Goal: Transaction & Acquisition: Purchase product/service

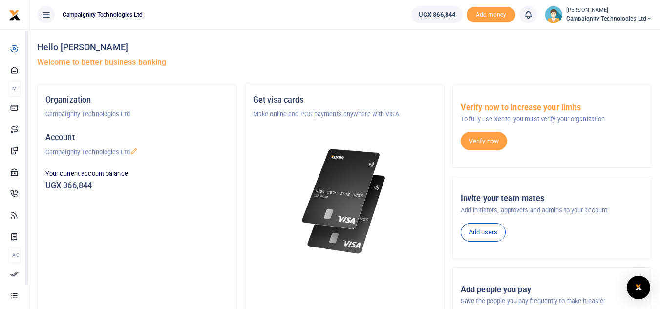
drag, startPoint x: 243, startPoint y: 34, endPoint x: 212, endPoint y: 50, distance: 34.5
click at [243, 34] on div "Hello Sheila Apollo Welcome to better business banking" at bounding box center [344, 57] width 615 height 56
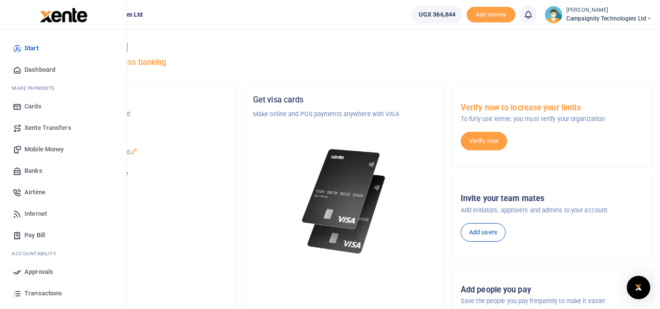
click at [50, 149] on span "Mobile Money" at bounding box center [43, 150] width 39 height 10
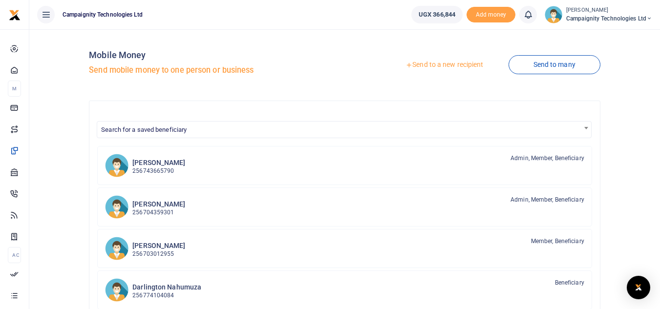
click at [442, 60] on link "Send to a new recipient" at bounding box center [443, 65] width 127 height 18
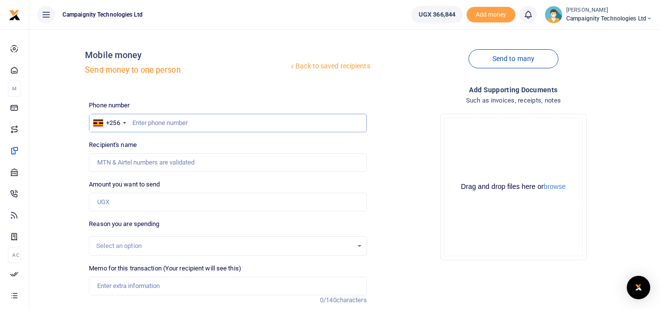
click at [206, 125] on input "text" at bounding box center [227, 123] width 277 height 19
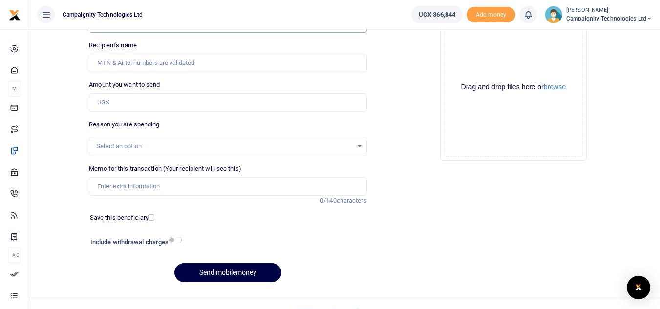
scroll to position [114, 0]
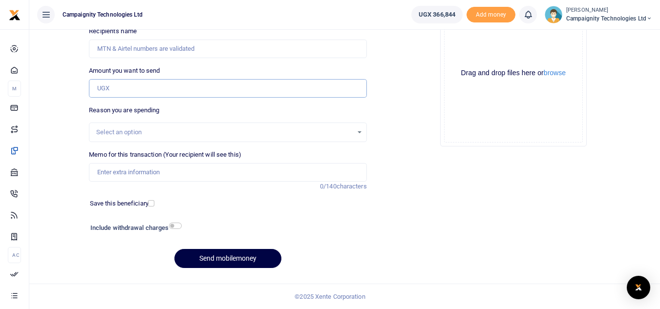
click at [126, 82] on input "Amount you want to send" at bounding box center [227, 88] width 277 height 19
type input "400,000"
click at [177, 228] on input "checkbox" at bounding box center [175, 226] width 13 height 6
click at [177, 221] on div "Include withdrawal charges" at bounding box center [133, 229] width 95 height 16
click at [177, 226] on input "checkbox" at bounding box center [175, 226] width 13 height 6
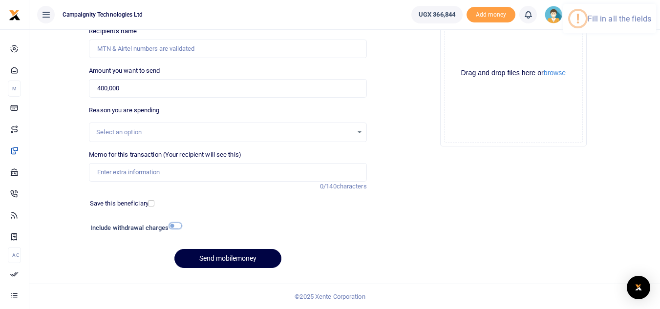
click at [177, 226] on input "checkbox" at bounding box center [175, 226] width 13 height 6
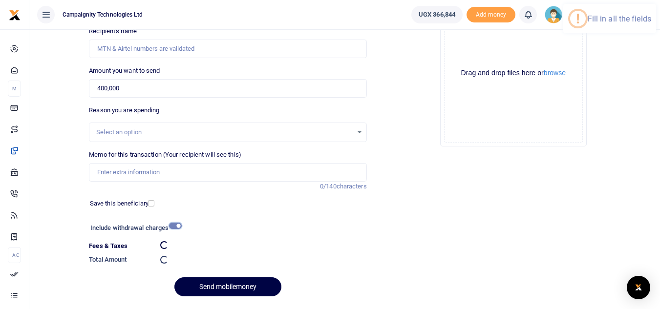
checkbox input "false"
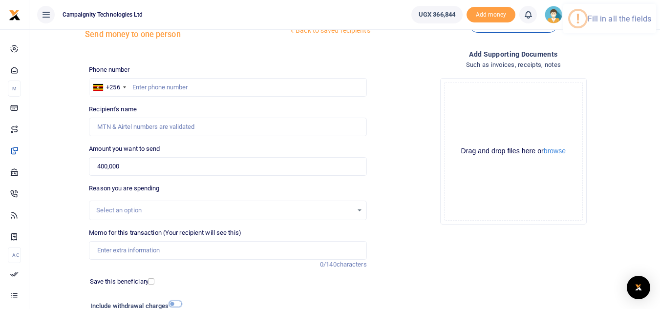
scroll to position [0, 0]
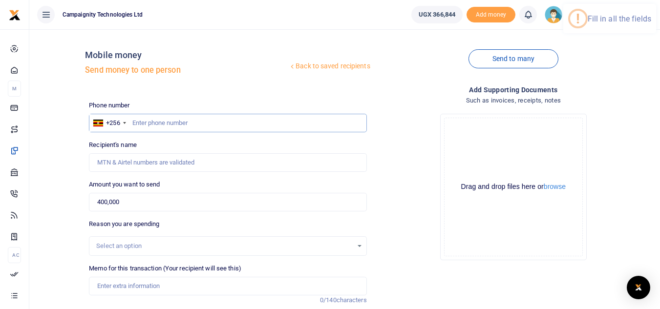
click at [198, 130] on input "text" at bounding box center [227, 123] width 277 height 19
paste input "0787110805"
type input "0787110805"
type input "Victoria Nasuuna"
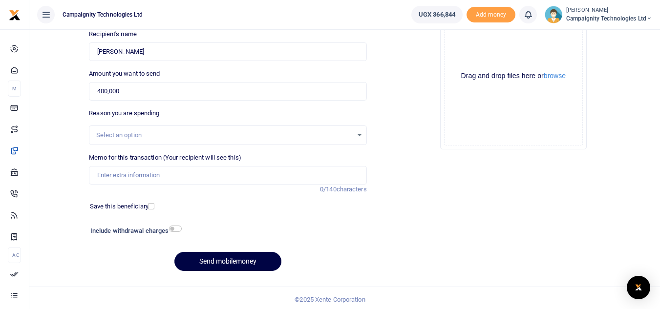
type input "0787110805"
click at [167, 173] on input "Memo for this transaction (Your recipient will see this)" at bounding box center [227, 175] width 277 height 19
click at [123, 179] on input "Operation cost" at bounding box center [227, 175] width 277 height 19
click at [167, 173] on input "Operational cost" at bounding box center [227, 175] width 277 height 19
click at [99, 178] on input "Operational cost" at bounding box center [227, 175] width 277 height 19
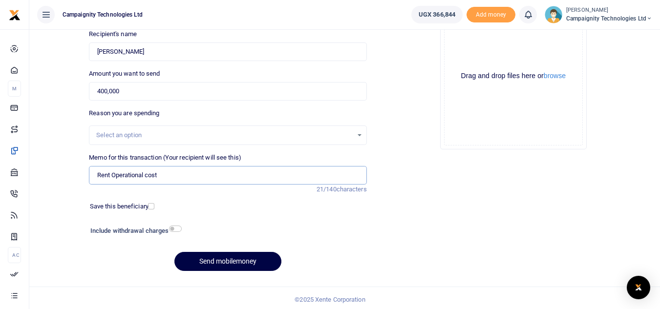
type input "Rent Operational cost"
click at [176, 230] on input "checkbox" at bounding box center [175, 229] width 13 height 6
checkbox input "true"
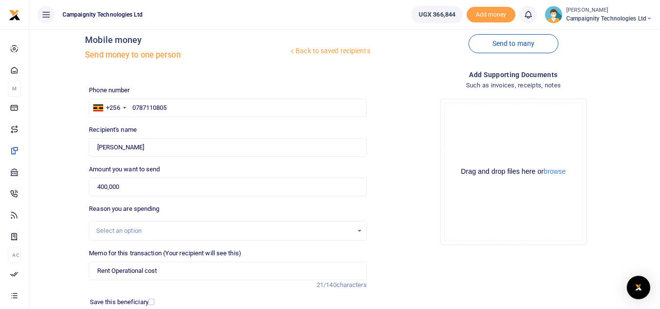
scroll to position [0, 0]
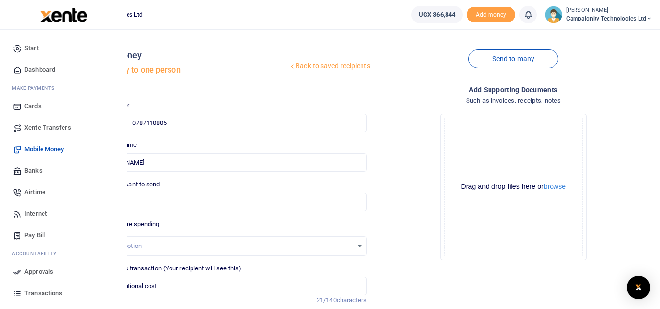
click at [32, 291] on span "Transactions" at bounding box center [43, 294] width 38 height 10
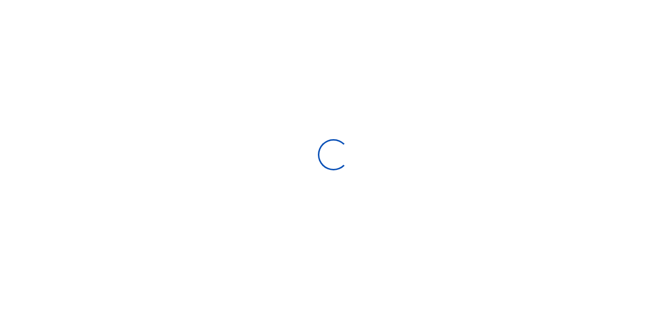
type input "[DATE] - [DATE]"
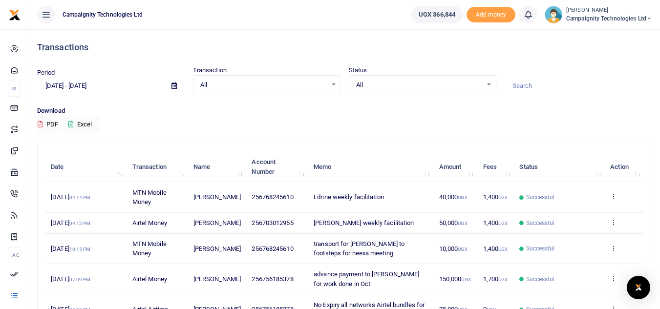
click at [45, 23] on button at bounding box center [46, 15] width 18 height 18
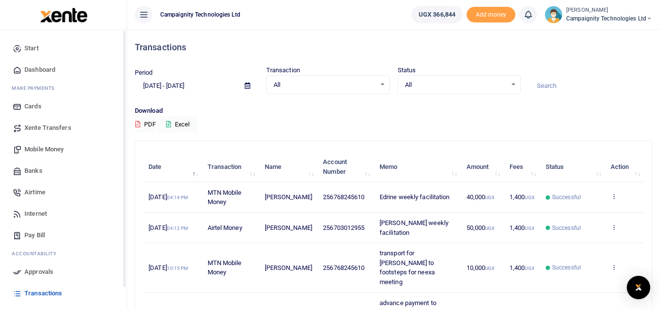
click at [41, 77] on link "Dashboard" at bounding box center [63, 69] width 111 height 21
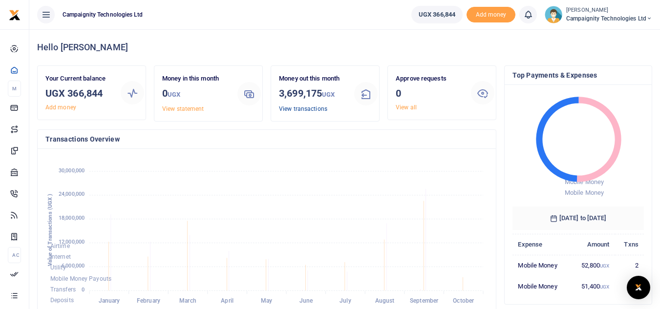
click at [307, 111] on link "View transactions" at bounding box center [303, 109] width 48 height 7
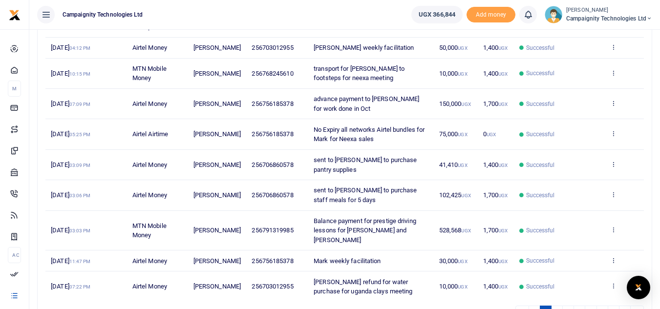
scroll to position [235, 0]
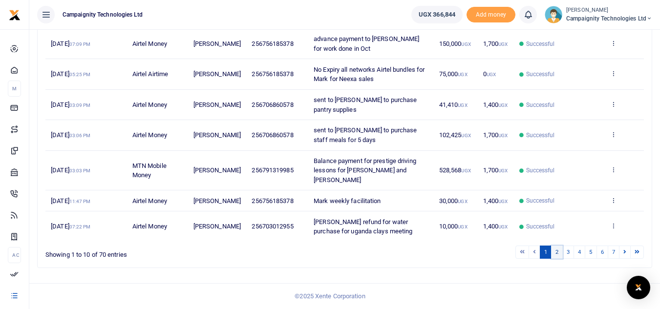
click at [557, 253] on link "2" at bounding box center [557, 252] width 12 height 13
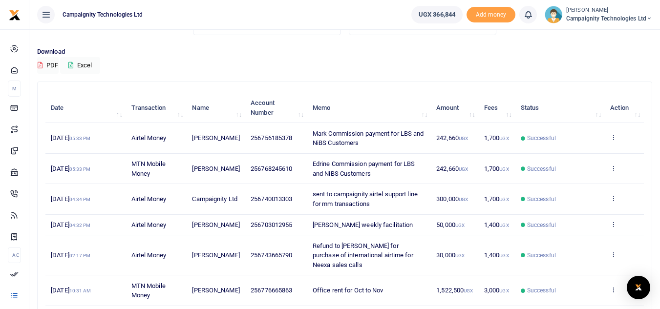
scroll to position [254, 0]
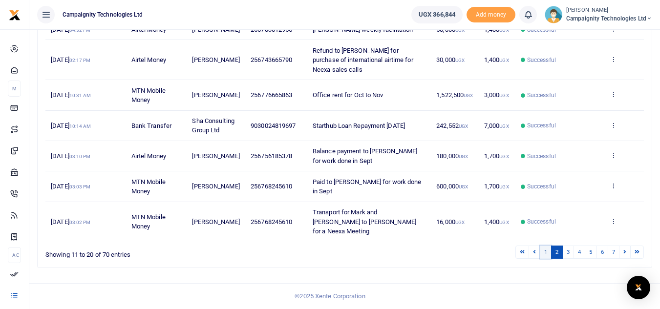
click at [546, 251] on link "1" at bounding box center [546, 252] width 12 height 13
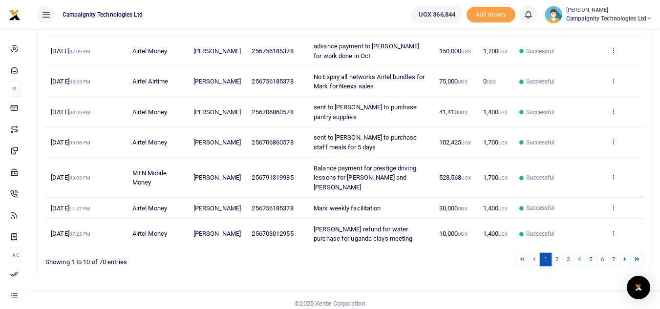
scroll to position [233, 0]
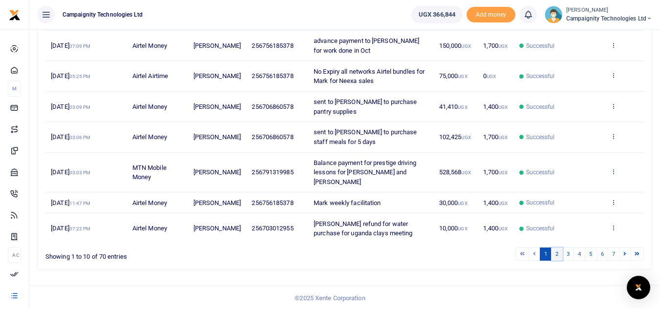
click at [556, 253] on link "2" at bounding box center [557, 254] width 12 height 13
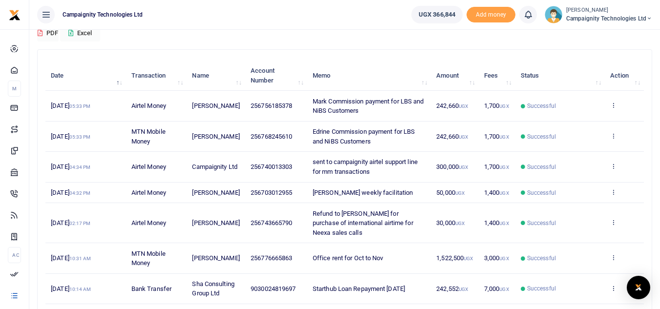
scroll to position [90, 0]
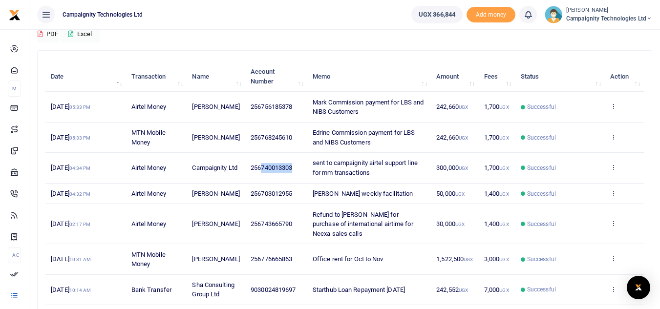
drag, startPoint x: 254, startPoint y: 167, endPoint x: 285, endPoint y: 172, distance: 31.6
click at [285, 172] on td "256740013303" at bounding box center [276, 168] width 62 height 30
copy span "740013303"
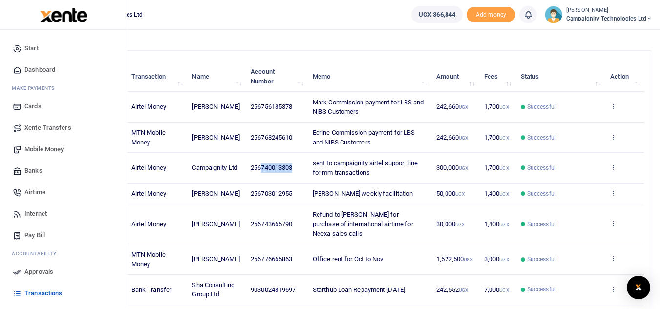
click at [36, 146] on span "Mobile Money" at bounding box center [43, 150] width 39 height 10
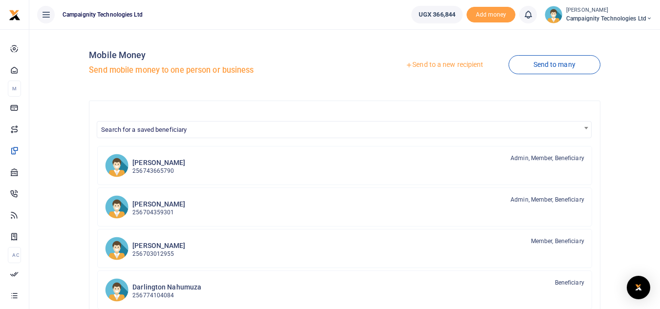
click at [443, 65] on link "Send to a new recipient" at bounding box center [443, 65] width 127 height 18
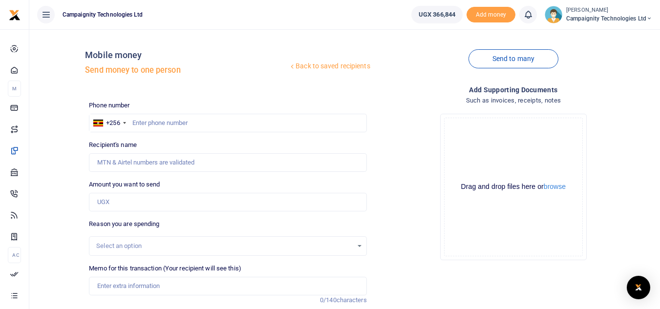
click at [214, 124] on div at bounding box center [330, 154] width 660 height 309
click at [214, 124] on input "text" at bounding box center [227, 123] width 277 height 19
paste input "740013303"
type input "740013303"
click at [148, 200] on input "Amount you want to send" at bounding box center [227, 202] width 277 height 19
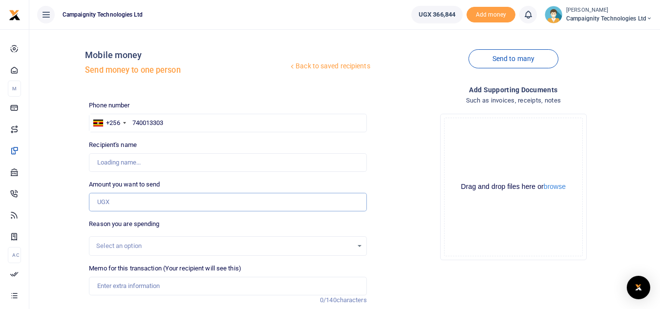
type input "Campaignity Ltd"
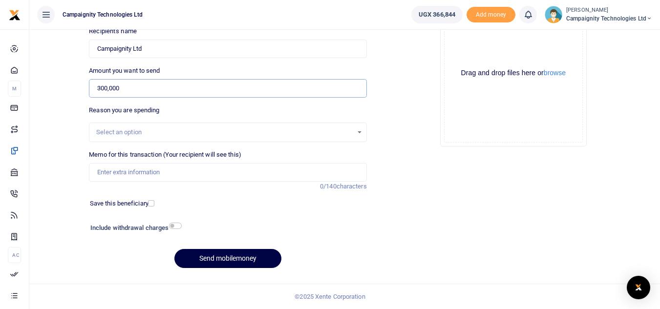
type input "300,000"
click at [205, 167] on input "Memo for this transaction (Your recipient will see this)" at bounding box center [227, 172] width 277 height 19
type input "Sent to Campaignity airtel line for mm transactions"
click at [236, 261] on button "Send mobilemoney" at bounding box center [227, 258] width 107 height 19
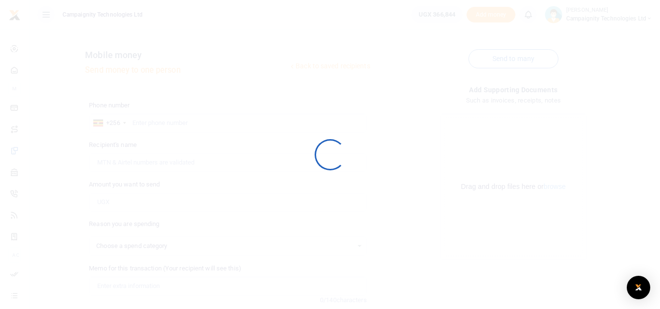
scroll to position [114, 0]
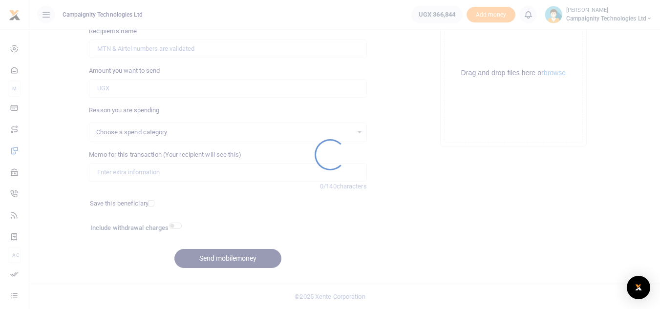
select select
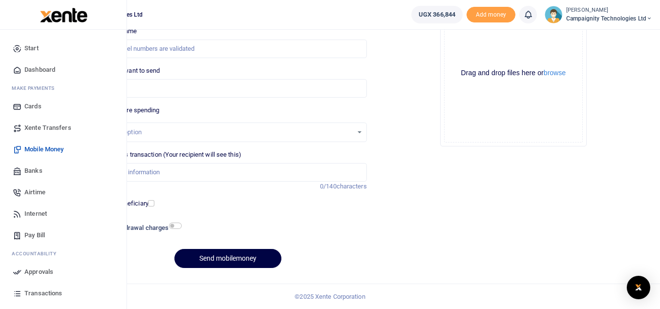
click at [28, 271] on span "Approvals" at bounding box center [38, 272] width 29 height 10
click at [44, 271] on span "Approvals" at bounding box center [38, 272] width 29 height 10
click at [51, 271] on span "Approvals" at bounding box center [38, 272] width 29 height 10
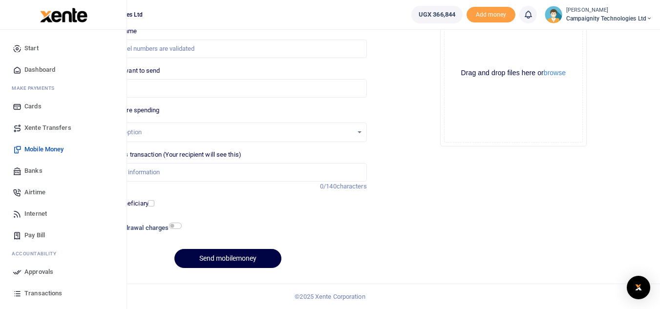
click at [52, 271] on span "Approvals" at bounding box center [38, 272] width 29 height 10
click at [38, 271] on span "Approvals" at bounding box center [38, 272] width 29 height 10
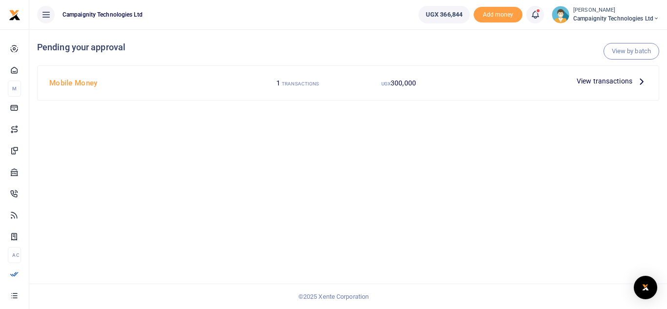
click at [610, 78] on span "View transactions" at bounding box center [605, 81] width 56 height 11
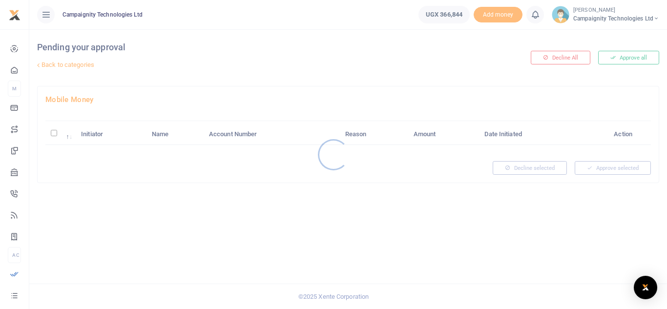
click at [619, 55] on div at bounding box center [333, 154] width 667 height 309
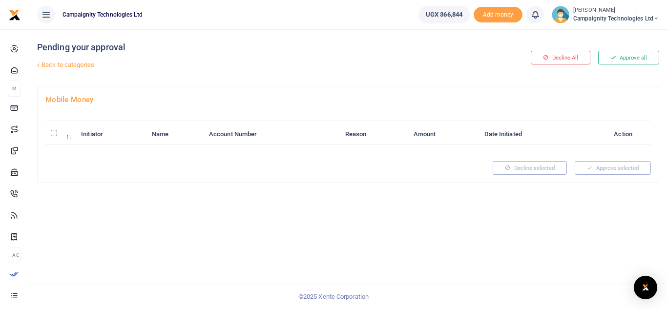
click at [621, 57] on button "Approve all" at bounding box center [628, 58] width 61 height 14
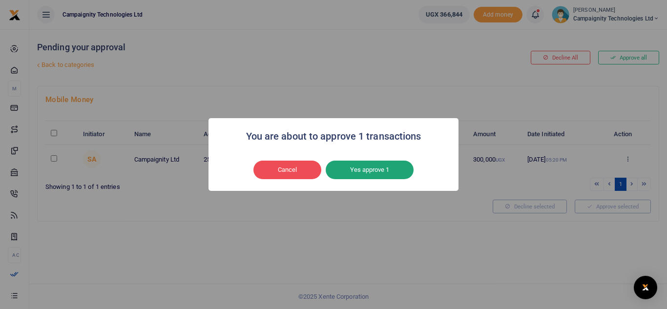
click at [364, 173] on button "Yes approve 1" at bounding box center [370, 170] width 88 height 19
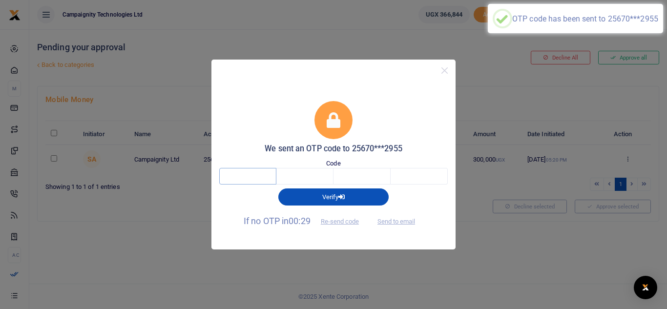
click at [256, 175] on input "text" at bounding box center [247, 176] width 57 height 17
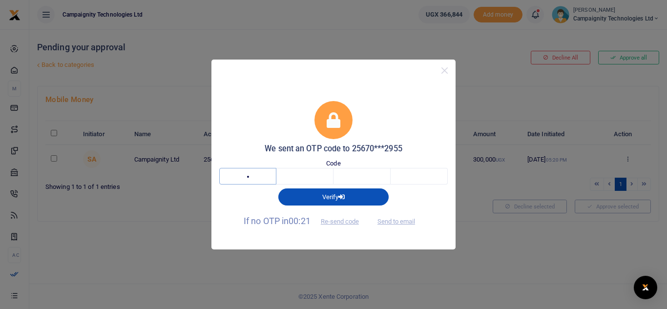
type input "4"
type input "2"
type input "3"
type input "2"
